Goal: Task Accomplishment & Management: Complete application form

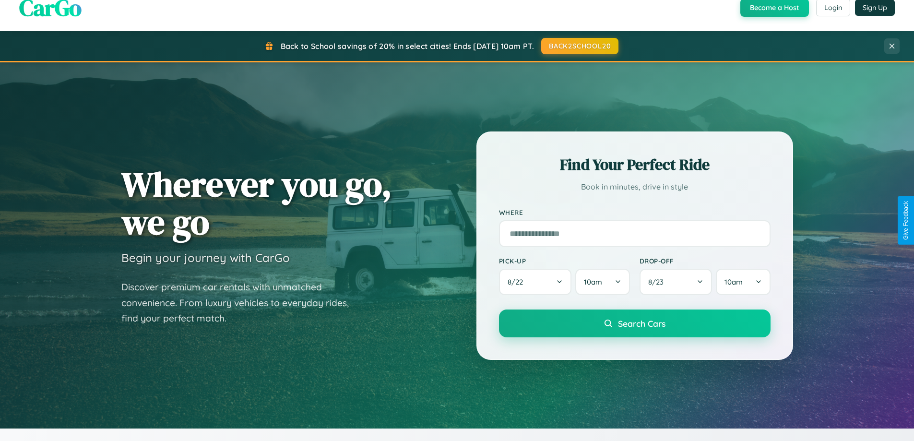
scroll to position [1542, 0]
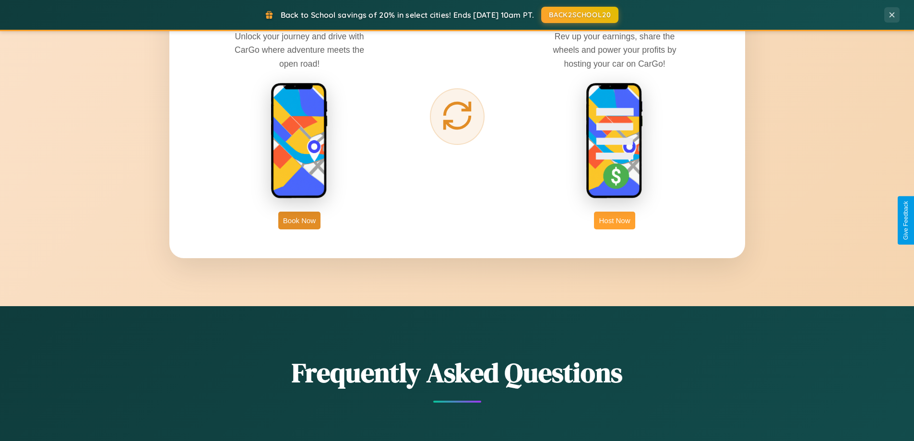
click at [615, 220] on button "Host Now" at bounding box center [614, 221] width 41 height 18
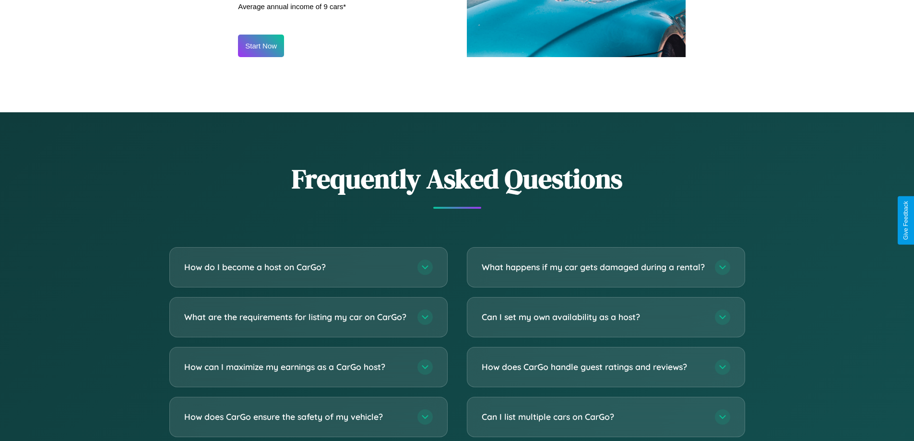
scroll to position [1297, 0]
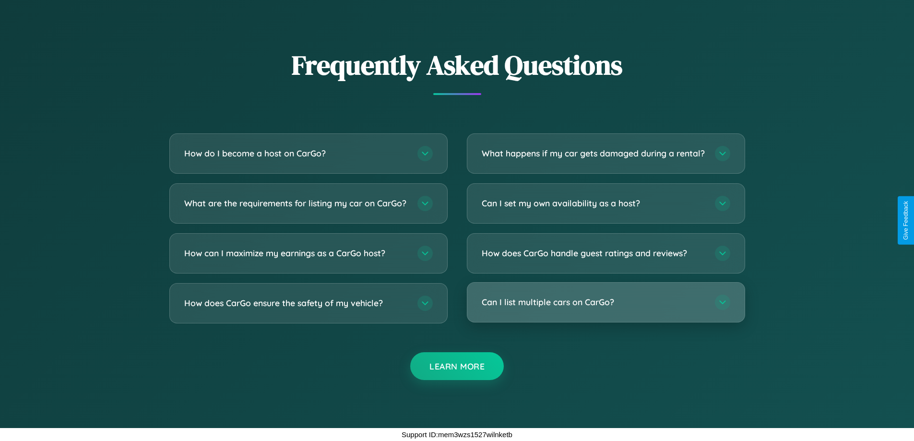
click at [606, 303] on h3 "Can I list multiple cars on CarGo?" at bounding box center [594, 302] width 224 height 12
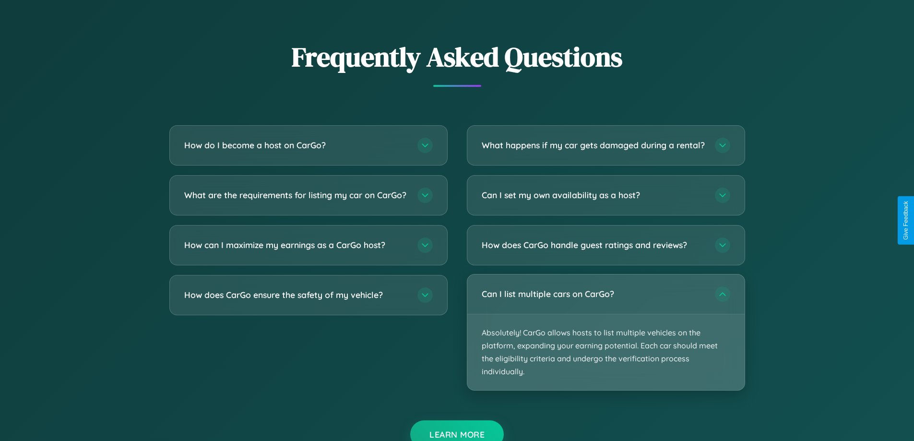
click at [606, 340] on p "Absolutely! CarGo allows hosts to list multiple vehicles on the platform, expan…" at bounding box center [605, 352] width 277 height 76
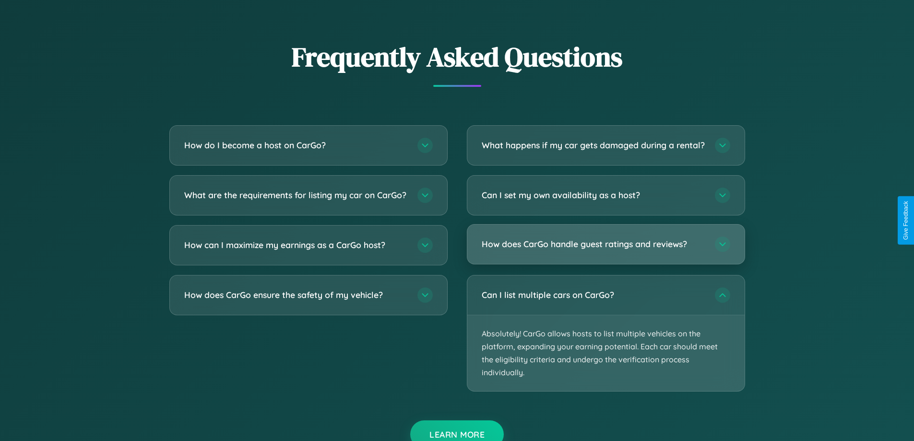
click at [606, 250] on h3 "How does CarGo handle guest ratings and reviews?" at bounding box center [594, 244] width 224 height 12
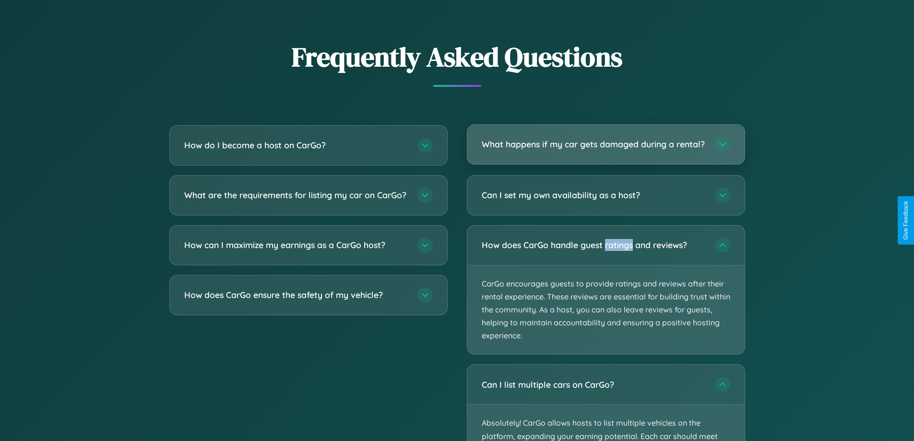
click at [606, 148] on h3 "What happens if my car gets damaged during a rental?" at bounding box center [594, 144] width 224 height 12
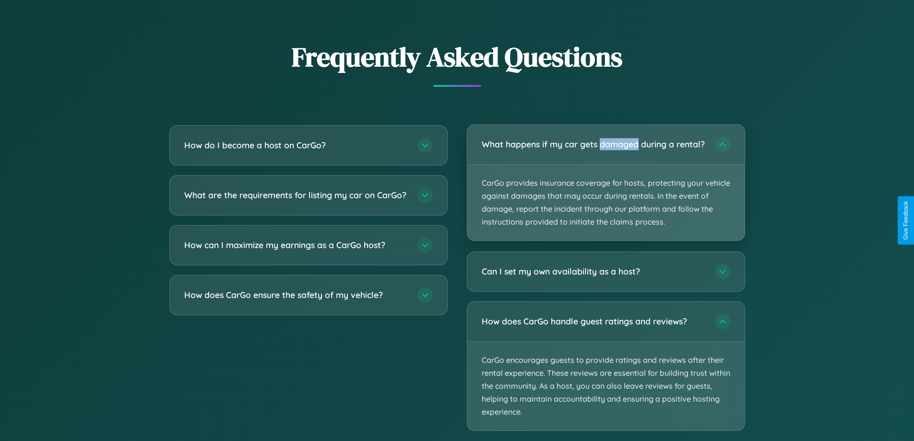
click at [606, 187] on p "CarGo provides insurance coverage for hosts, protecting your vehicle against da…" at bounding box center [605, 203] width 277 height 76
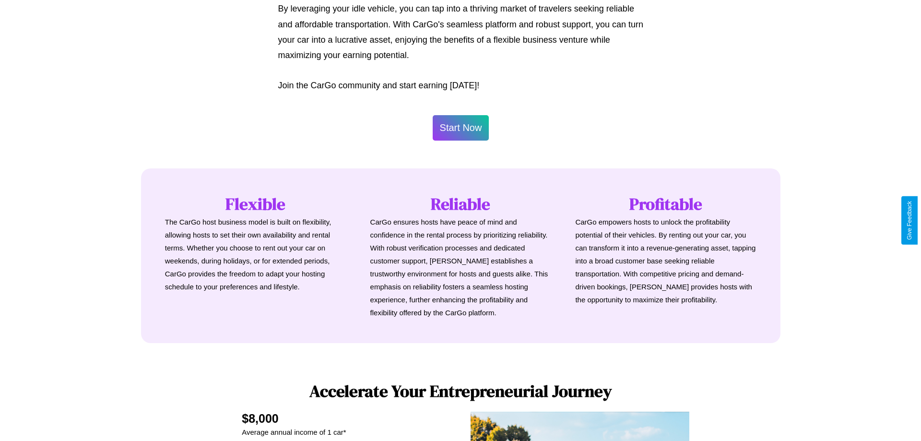
scroll to position [464, 0]
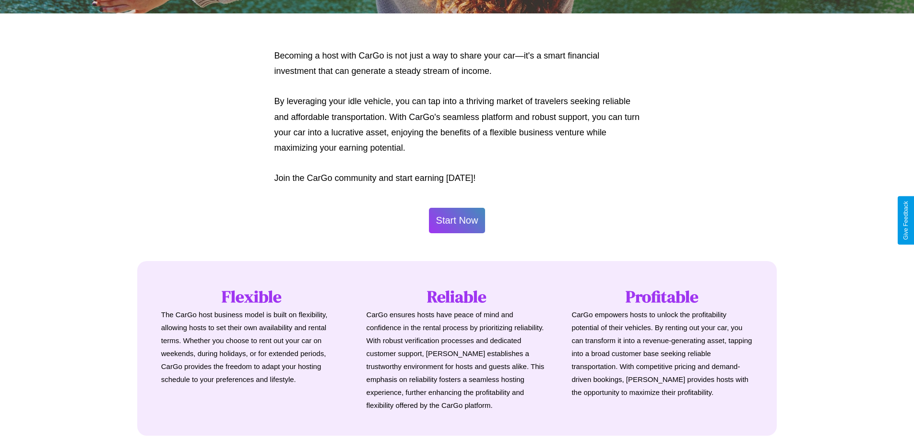
click at [457, 220] on button "Start Now" at bounding box center [457, 220] width 57 height 25
